Goal: Manage account settings

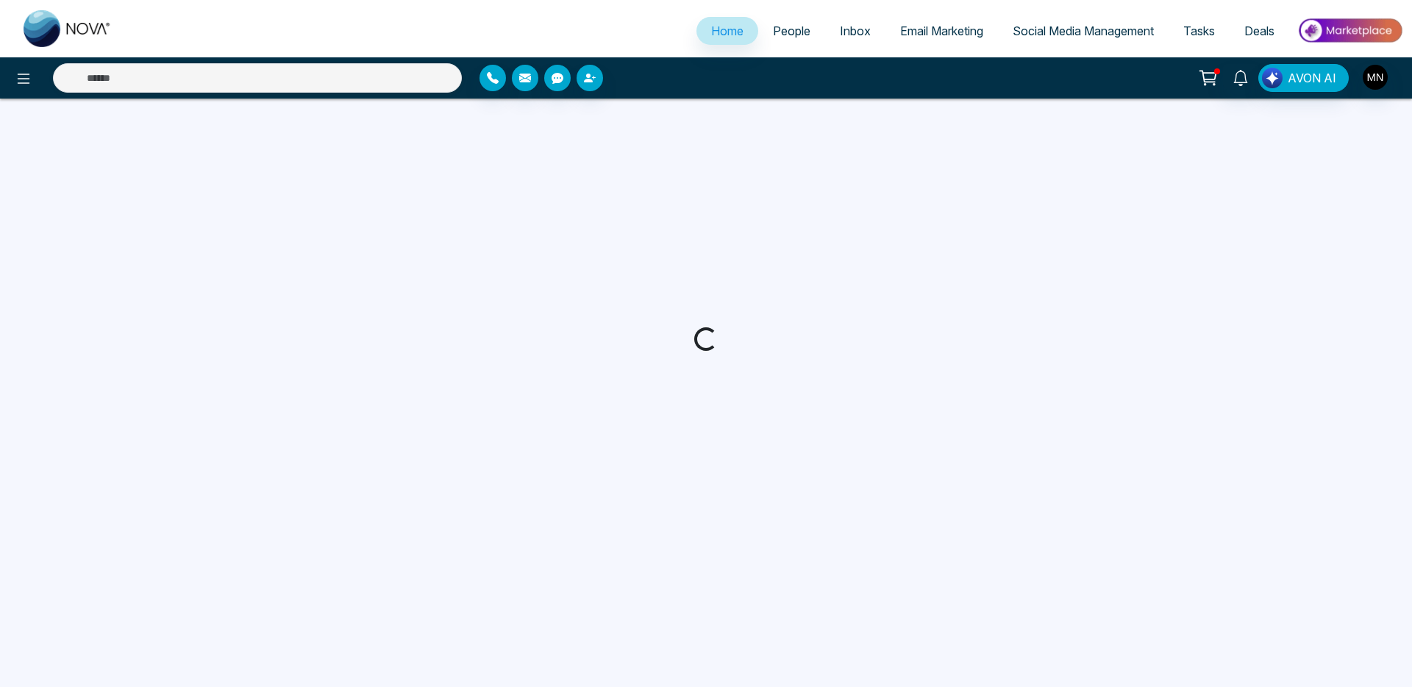
select select "*"
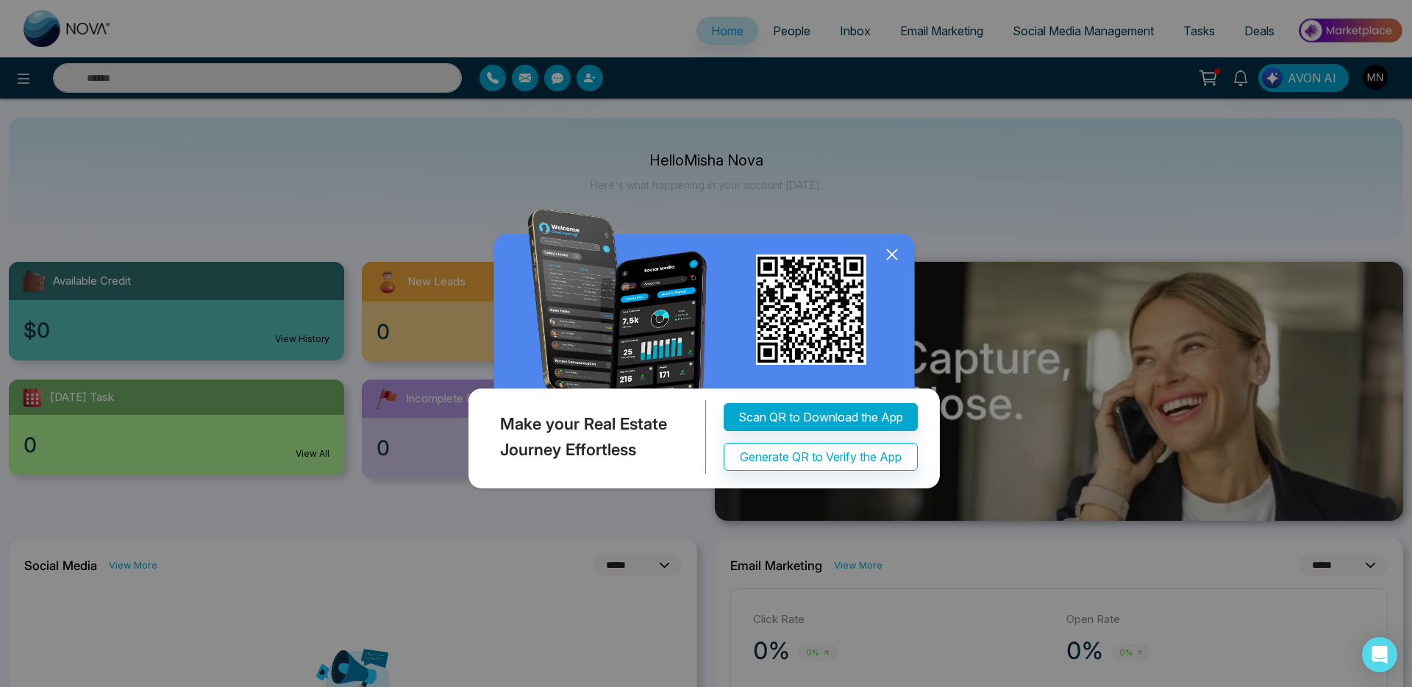
click at [897, 266] on icon at bounding box center [892, 254] width 22 height 22
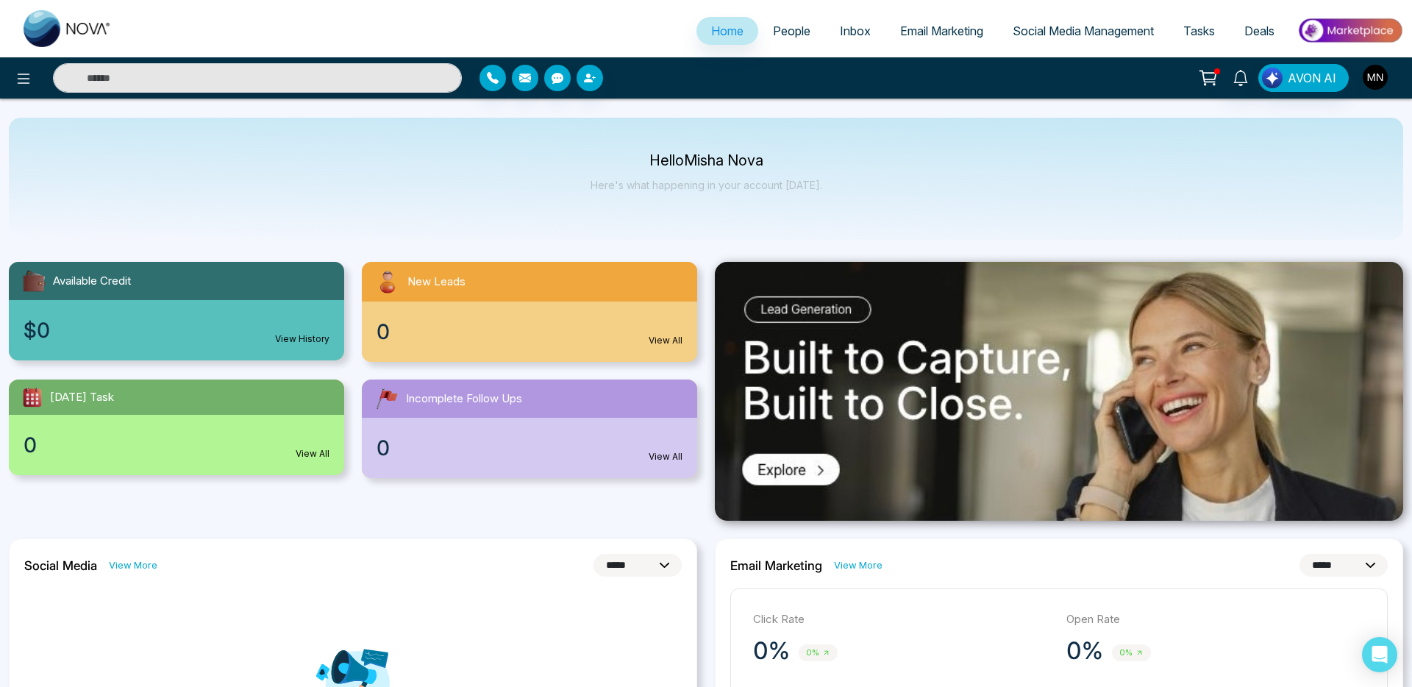
click at [1382, 88] on button "button" at bounding box center [1375, 77] width 26 height 26
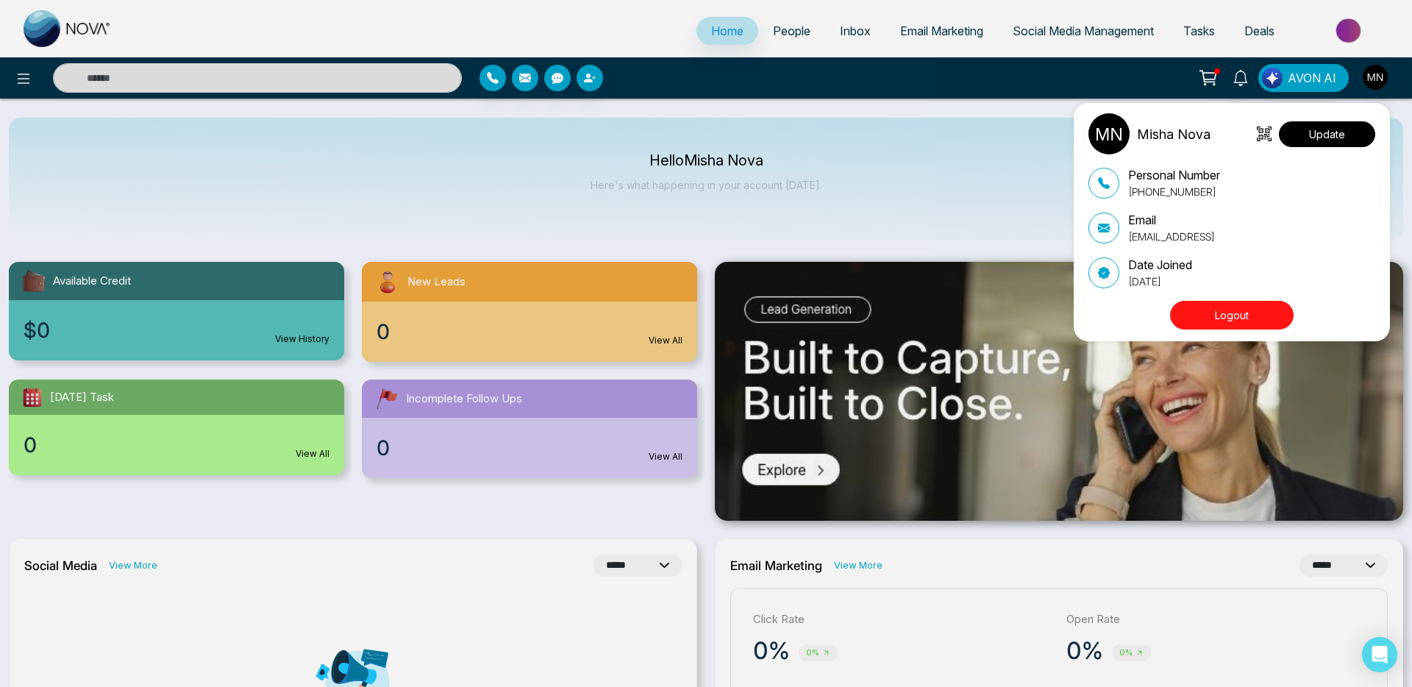
click at [1338, 133] on button "Update" at bounding box center [1327, 134] width 96 height 26
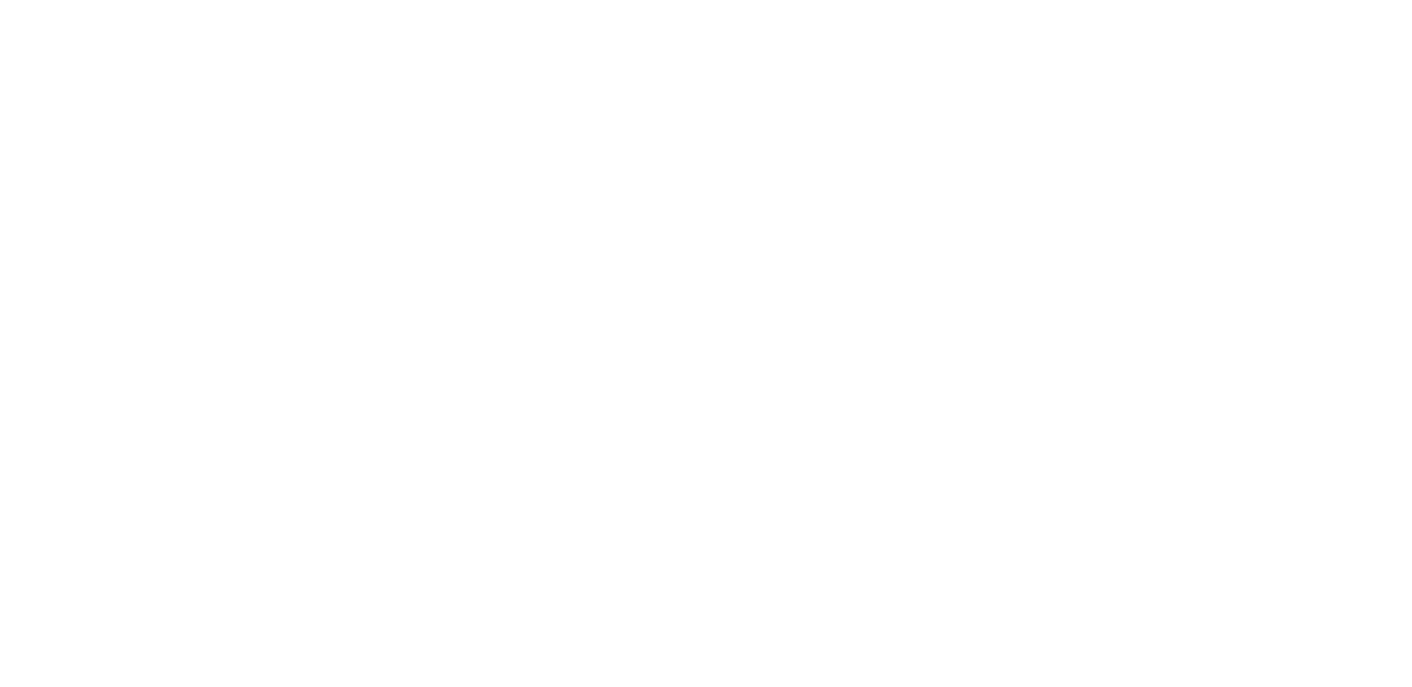
select select "***"
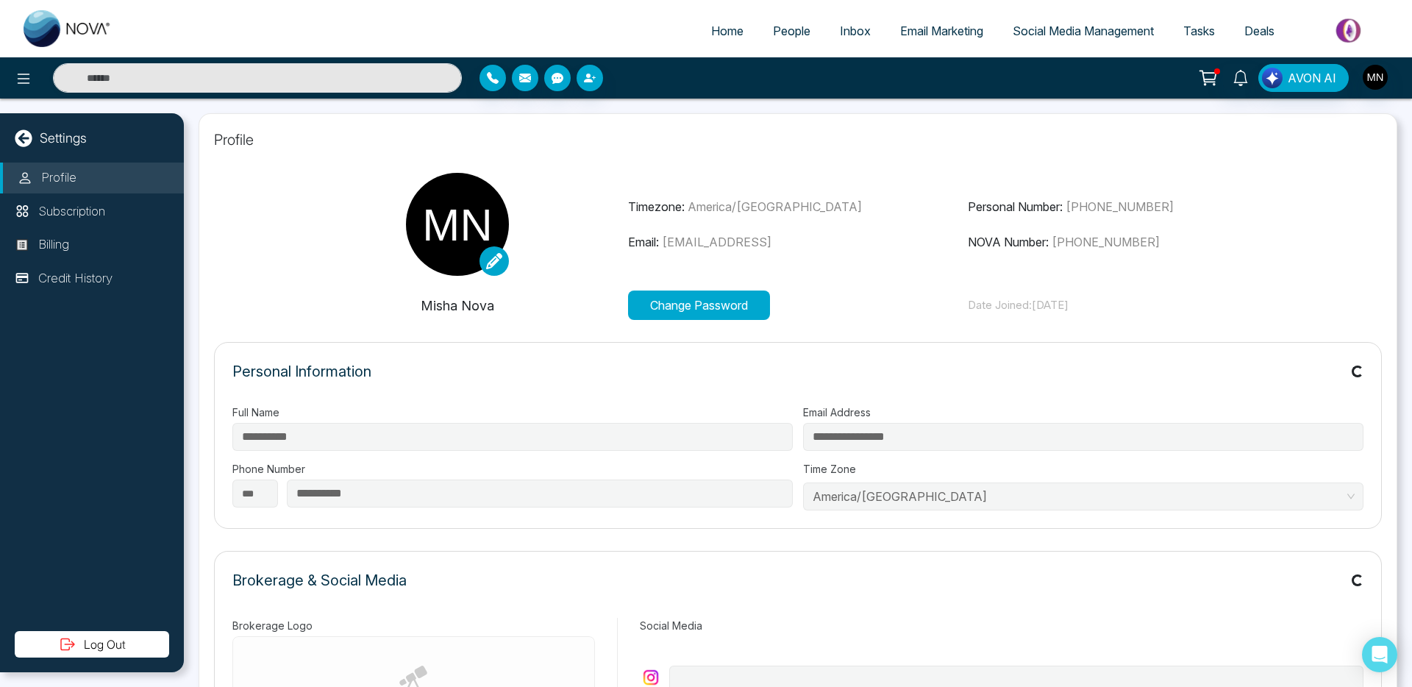
type input "****"
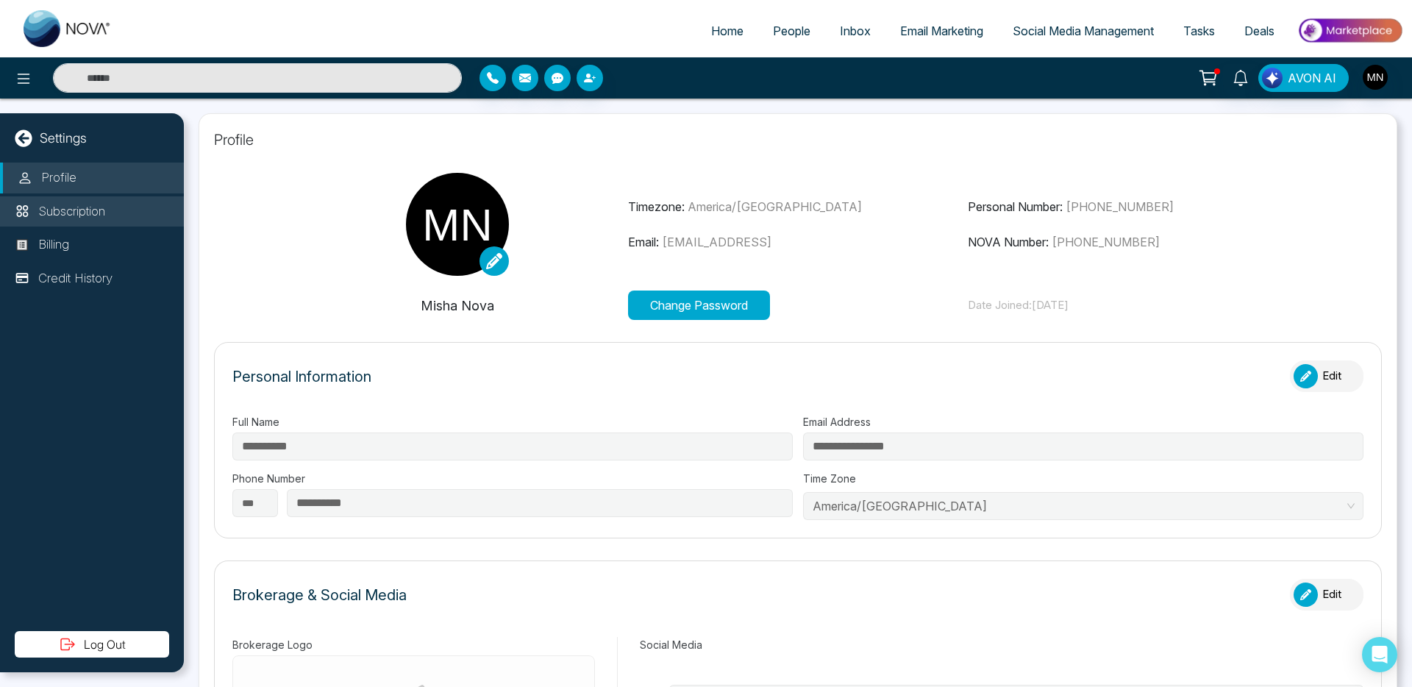
click at [54, 216] on p "Subscription" at bounding box center [71, 211] width 67 height 19
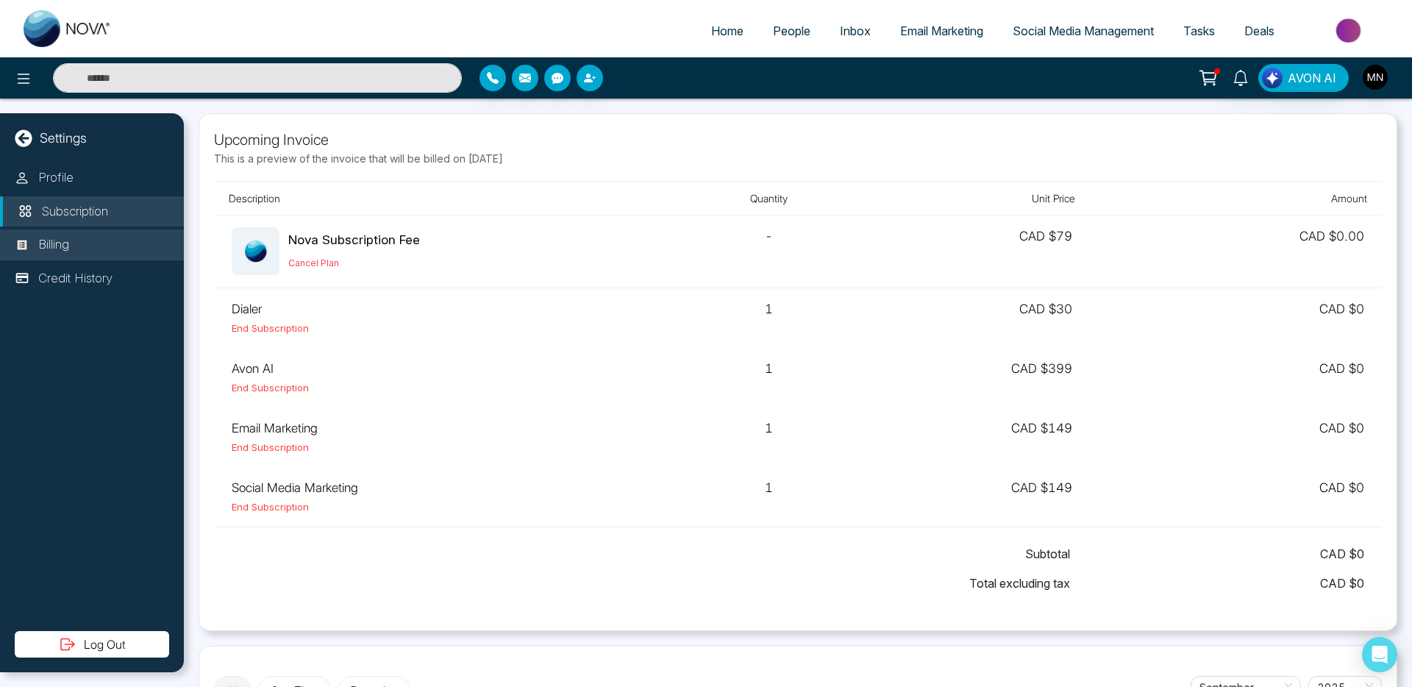
click at [55, 245] on p "Billing" at bounding box center [53, 244] width 31 height 19
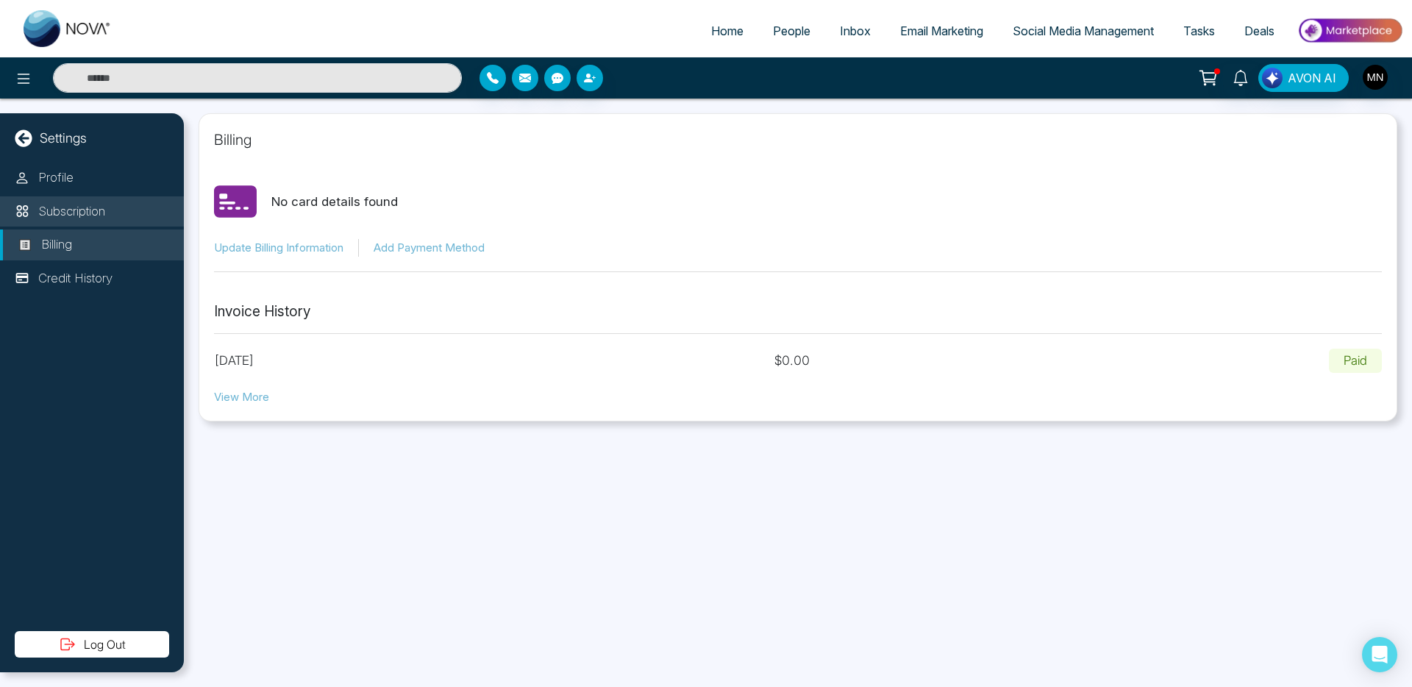
click at [65, 217] on p "Subscription" at bounding box center [71, 211] width 67 height 19
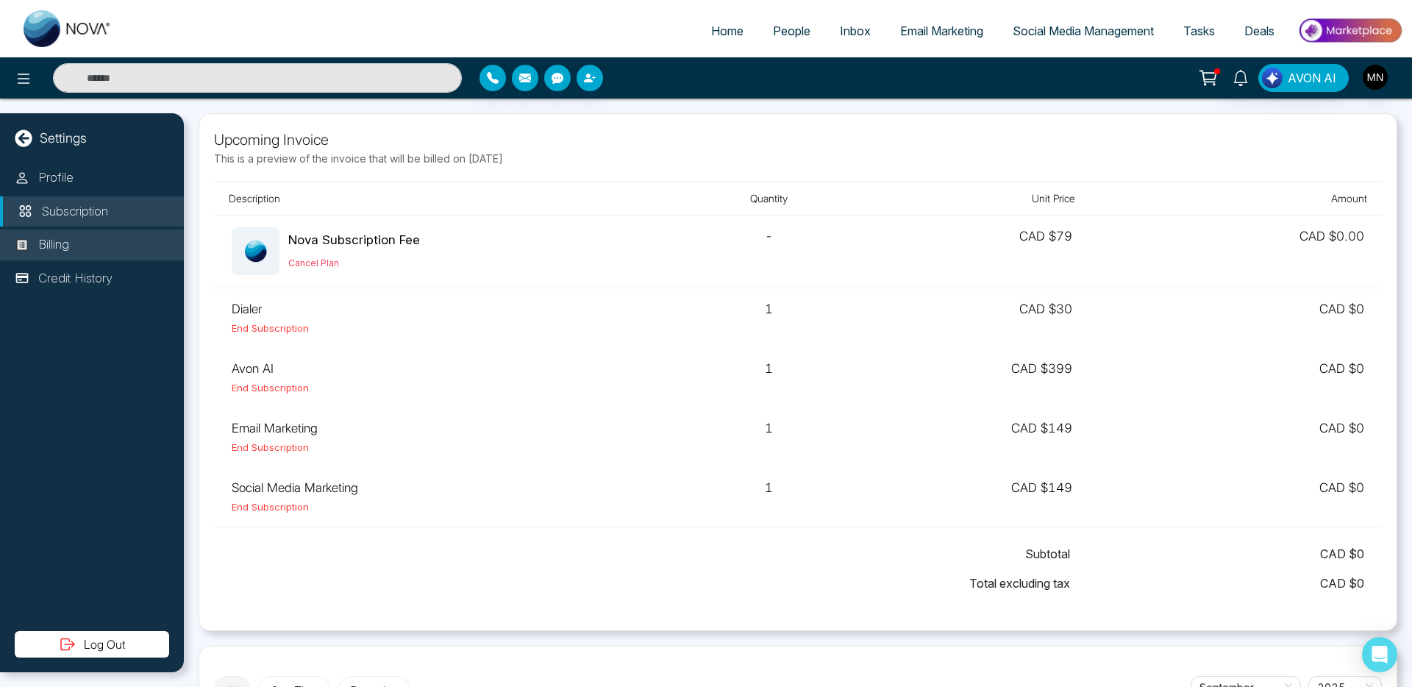
click at [59, 260] on li "Billing" at bounding box center [92, 245] width 184 height 31
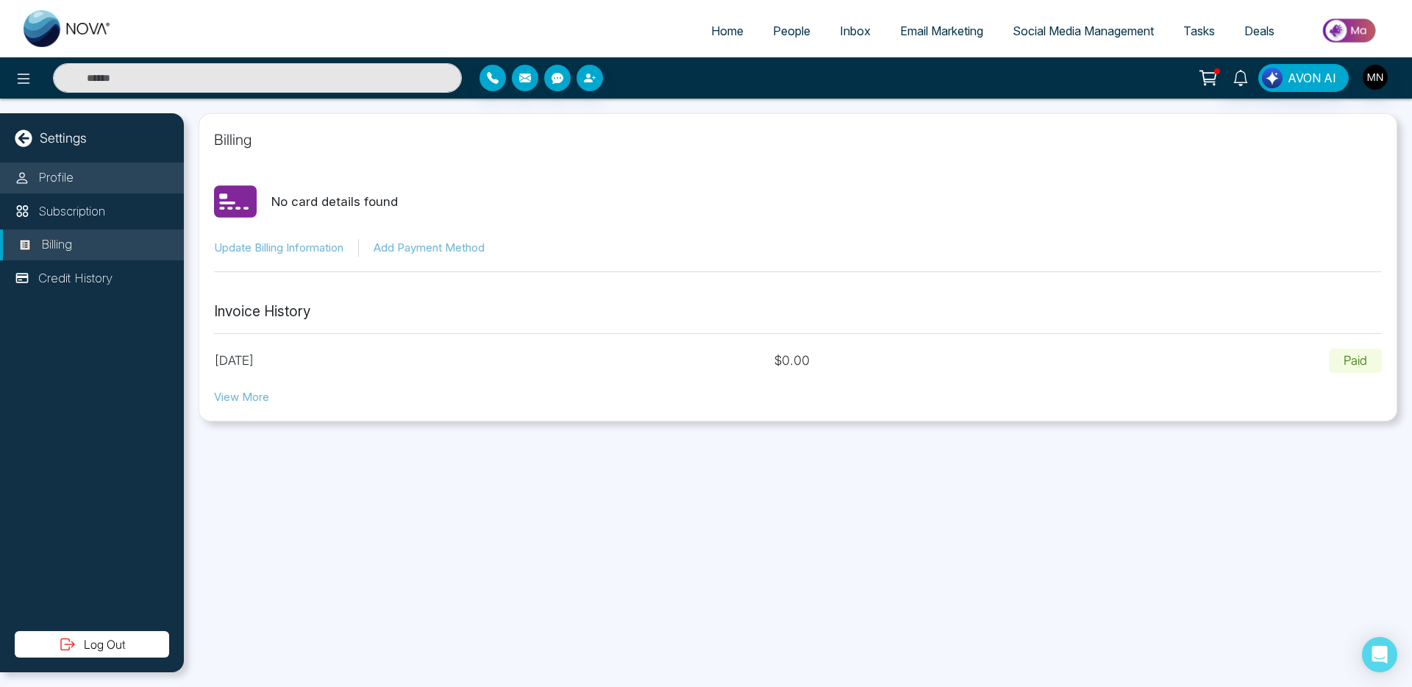
click at [66, 176] on p "Profile" at bounding box center [55, 177] width 35 height 19
select select "***"
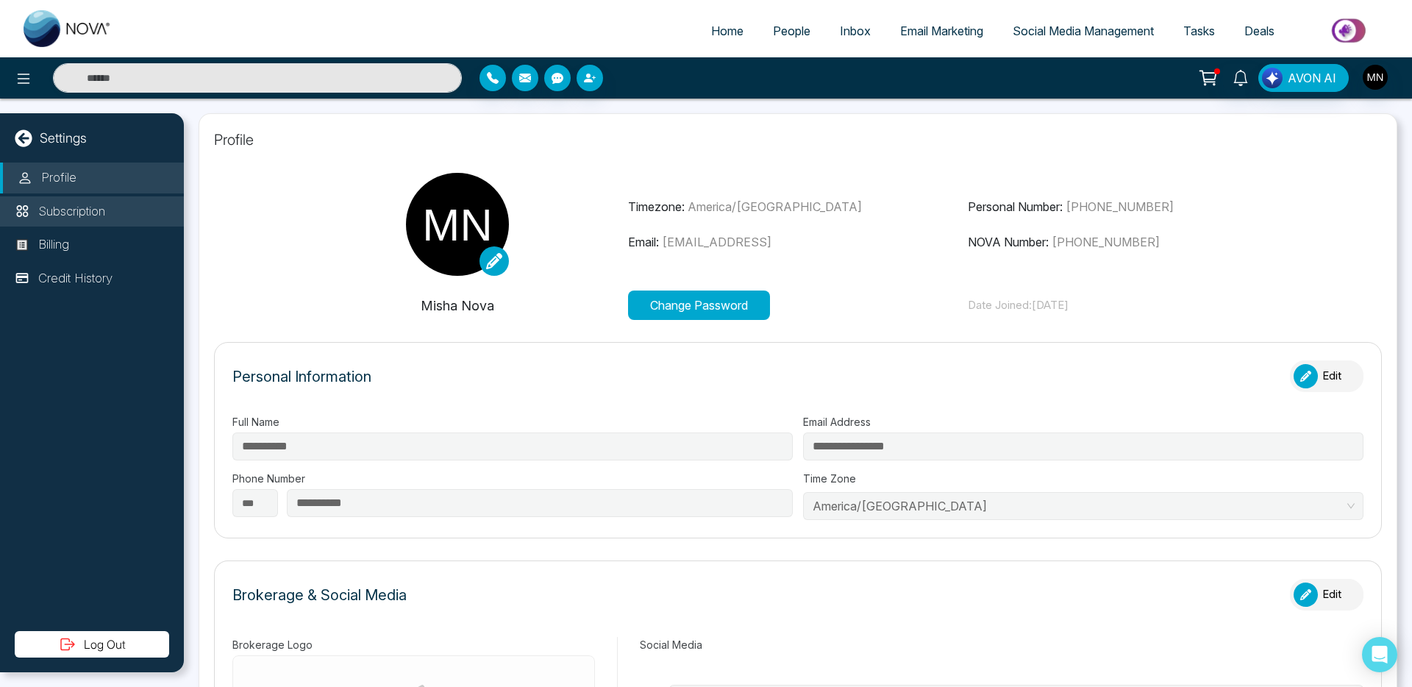
click at [69, 219] on p "Subscription" at bounding box center [71, 211] width 67 height 19
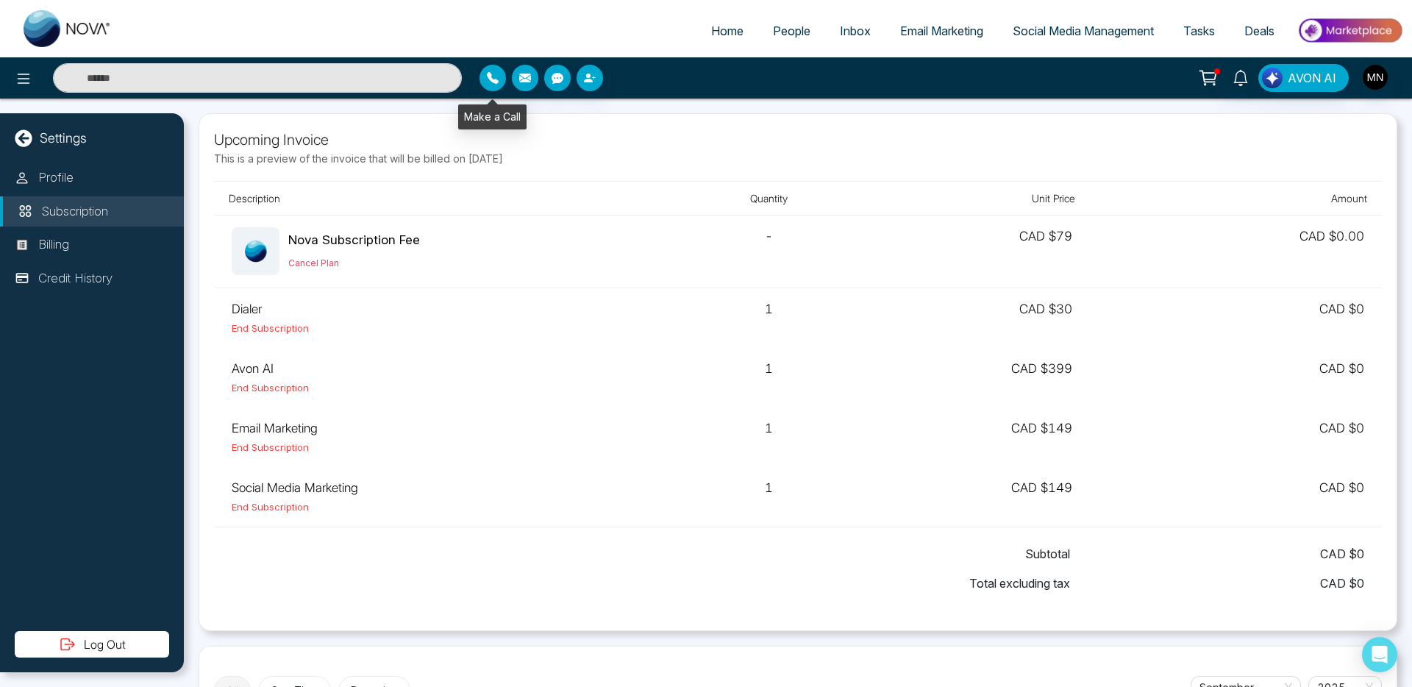
click at [505, 84] on div at bounding box center [647, 78] width 335 height 26
click at [487, 82] on icon "button" at bounding box center [493, 78] width 12 height 12
drag, startPoint x: 246, startPoint y: 390, endPoint x: 368, endPoint y: 396, distance: 122.3
click at [368, 396] on td "Avon AI End Subscription" at bounding box center [447, 378] width 467 height 60
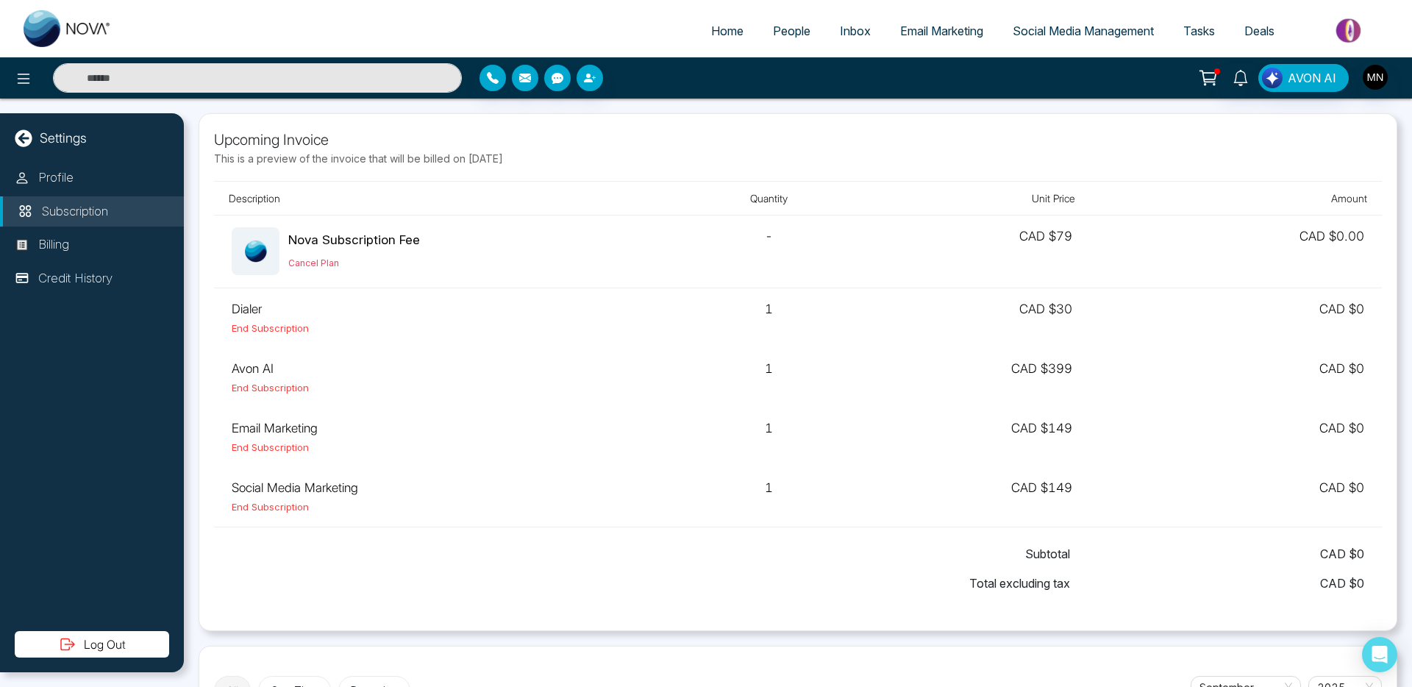
click at [773, 26] on span "People" at bounding box center [792, 31] width 38 height 15
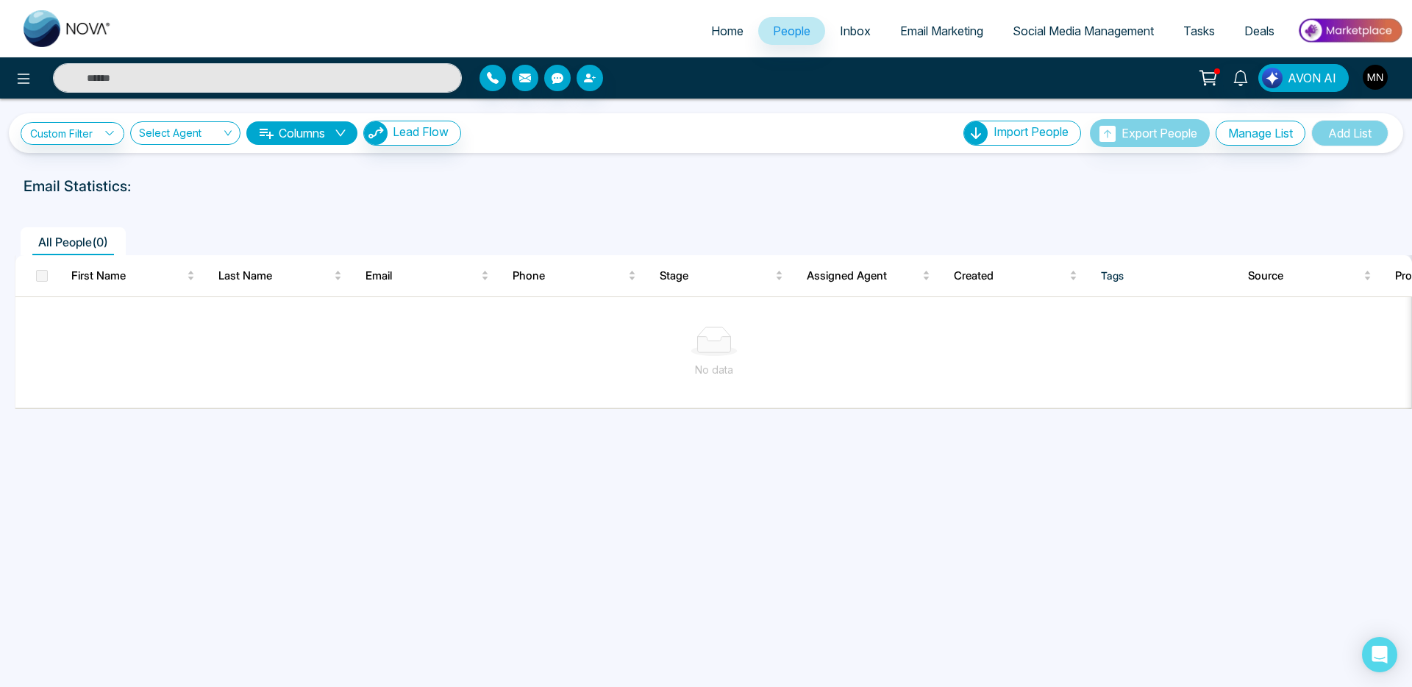
click at [1379, 75] on img "button" at bounding box center [1375, 77] width 25 height 25
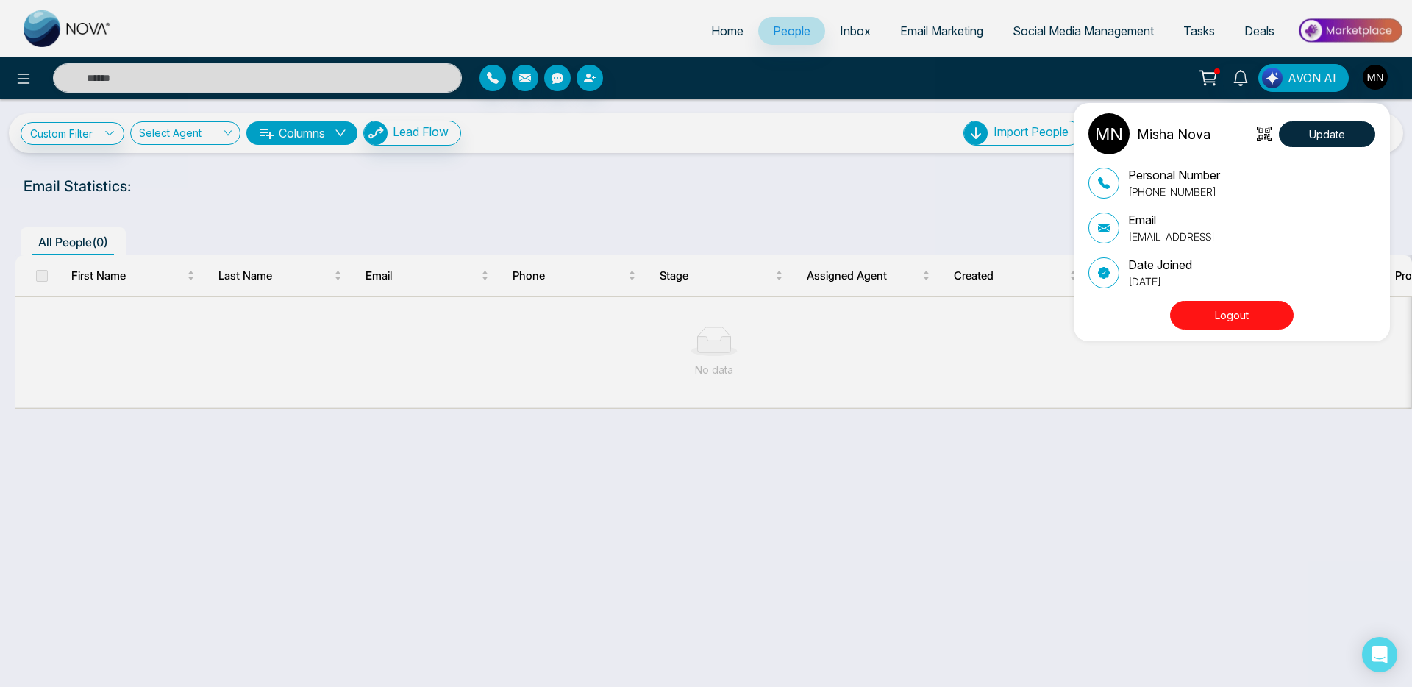
click at [1222, 302] on button "Logout" at bounding box center [1232, 315] width 124 height 29
